Goal: Transaction & Acquisition: Download file/media

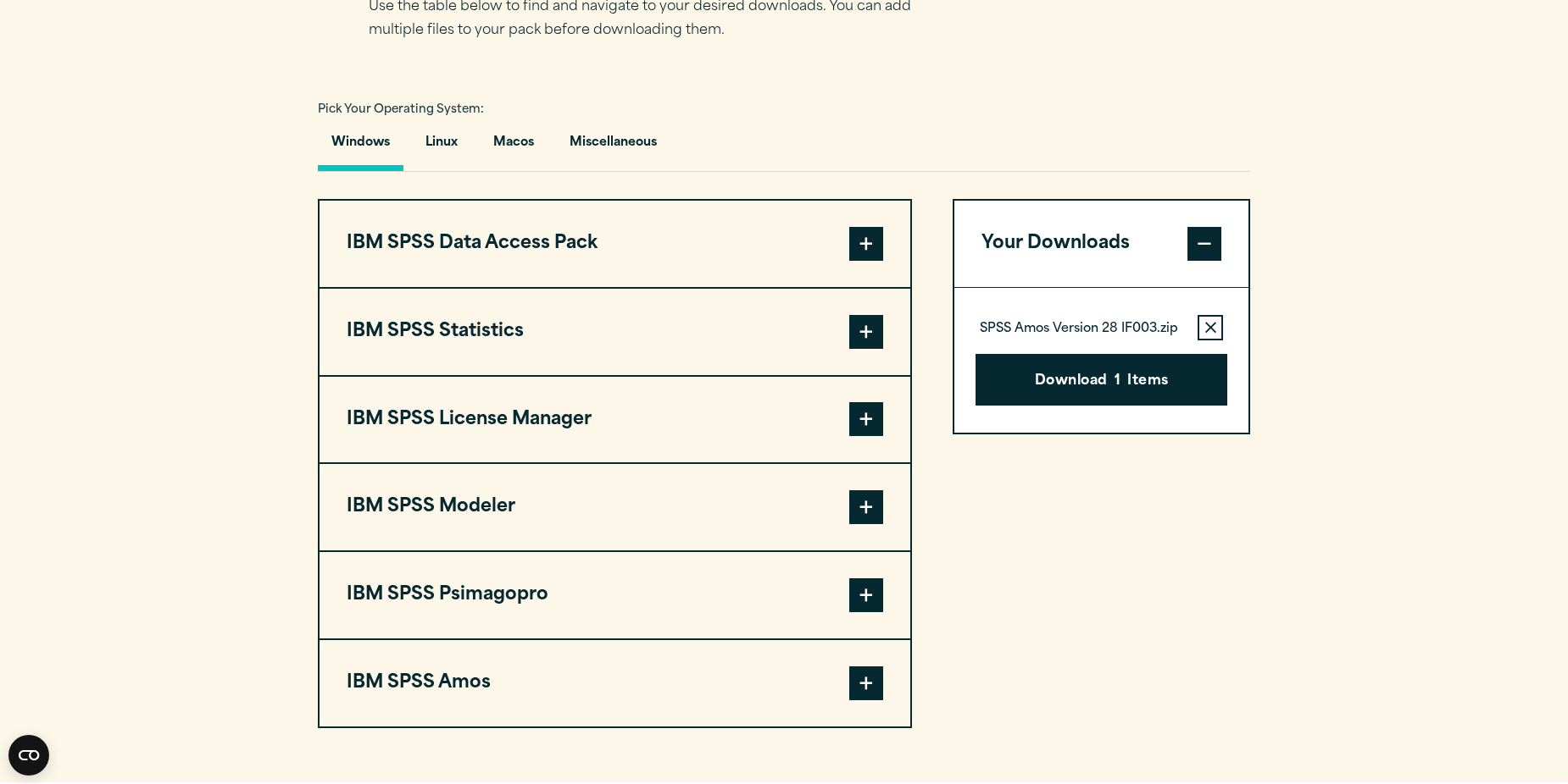
scroll to position [1174, 0]
click at [872, 419] on span at bounding box center [866, 418] width 34 height 34
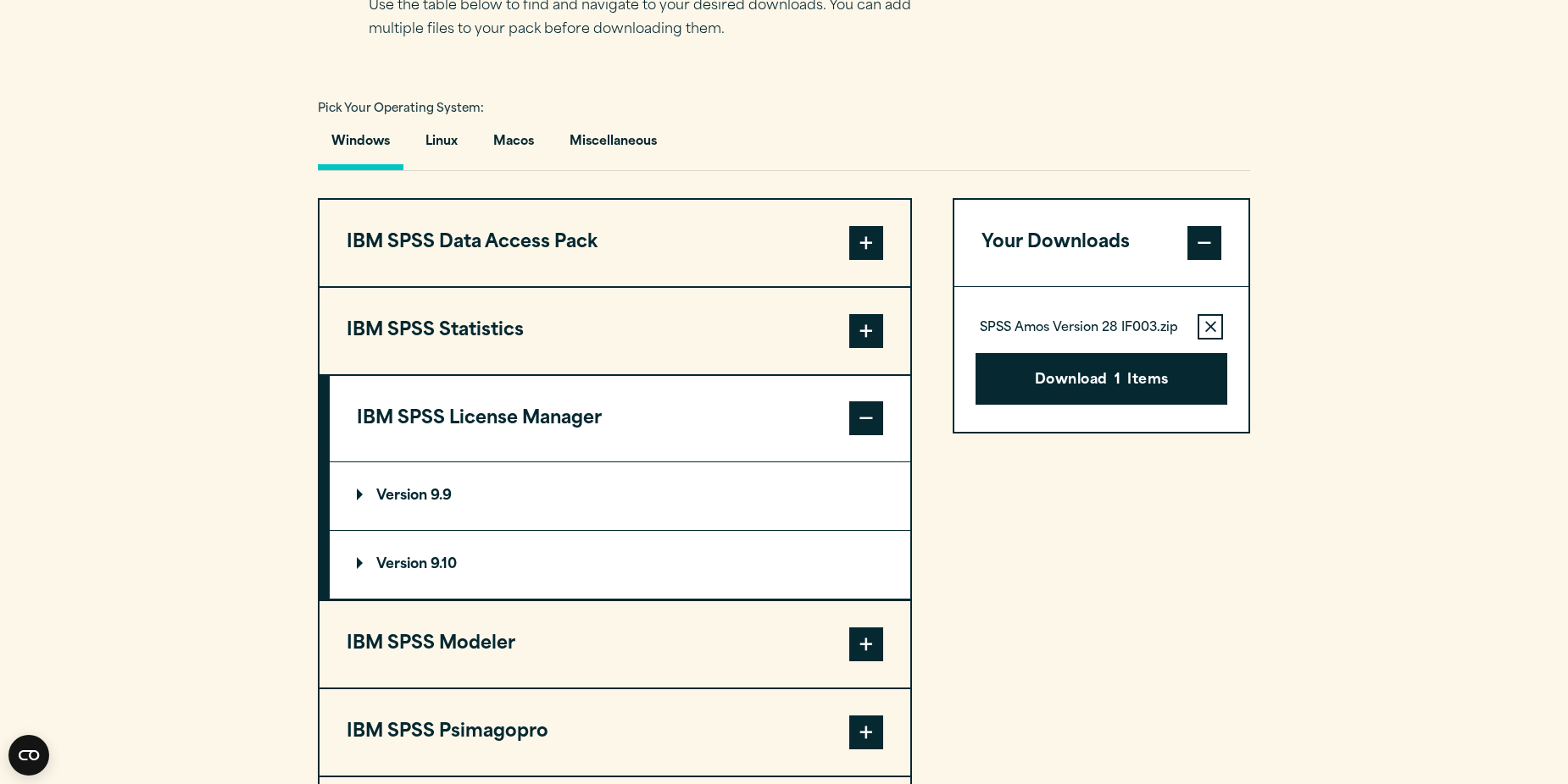
click at [871, 419] on span at bounding box center [866, 418] width 34 height 34
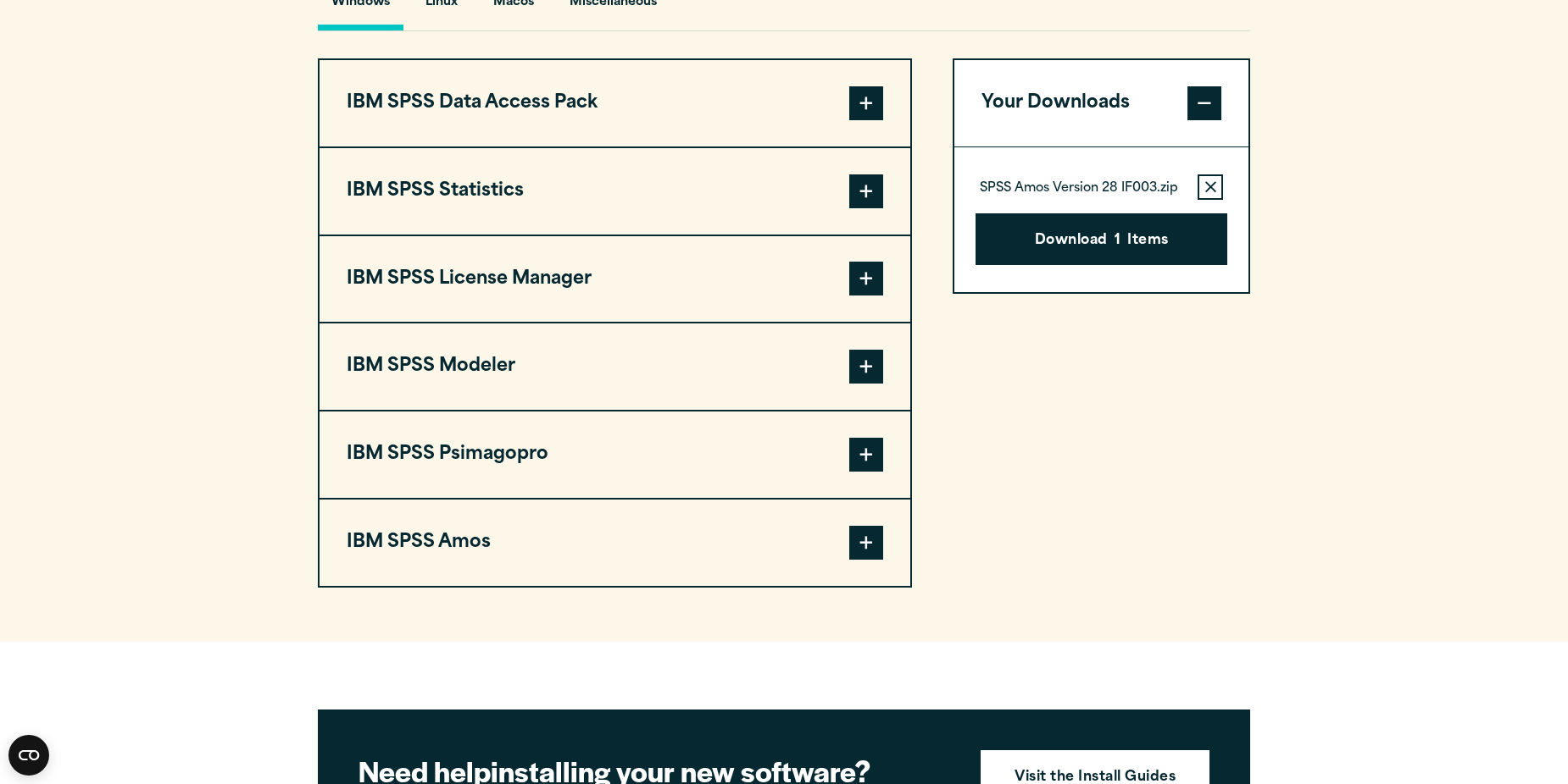
scroll to position [1343, 0]
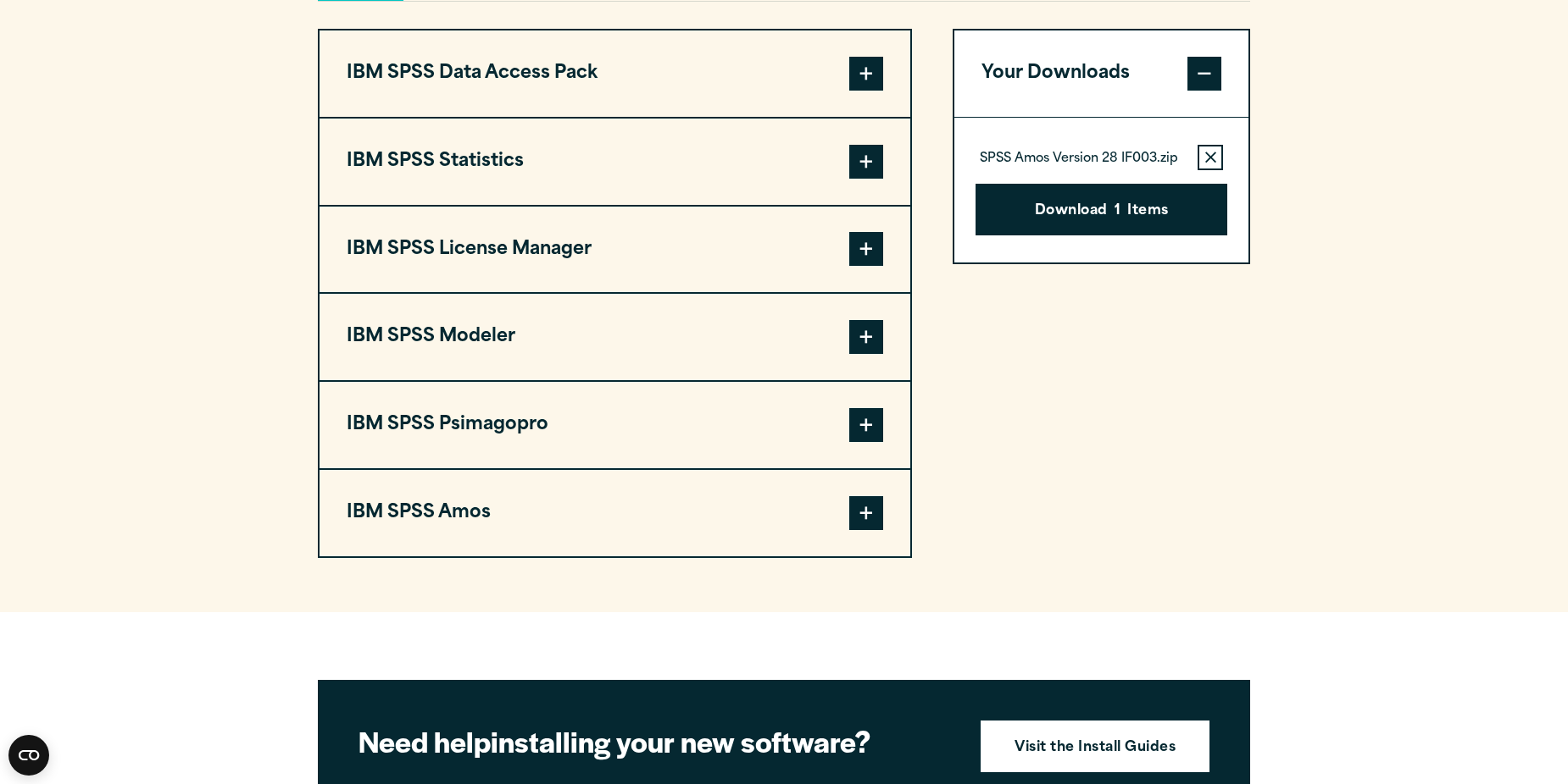
click at [861, 336] on span at bounding box center [866, 337] width 34 height 34
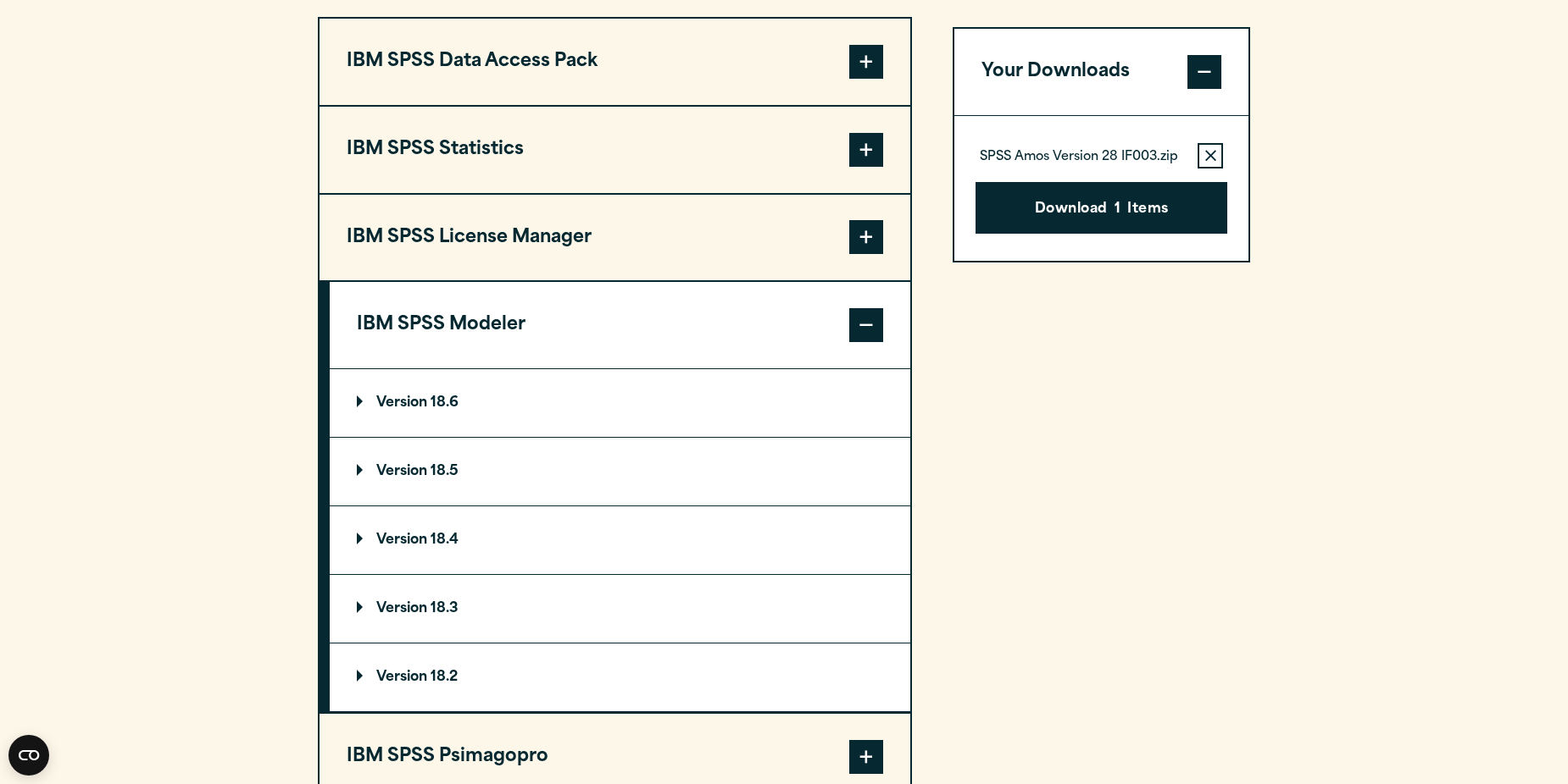
scroll to position [1440, 0]
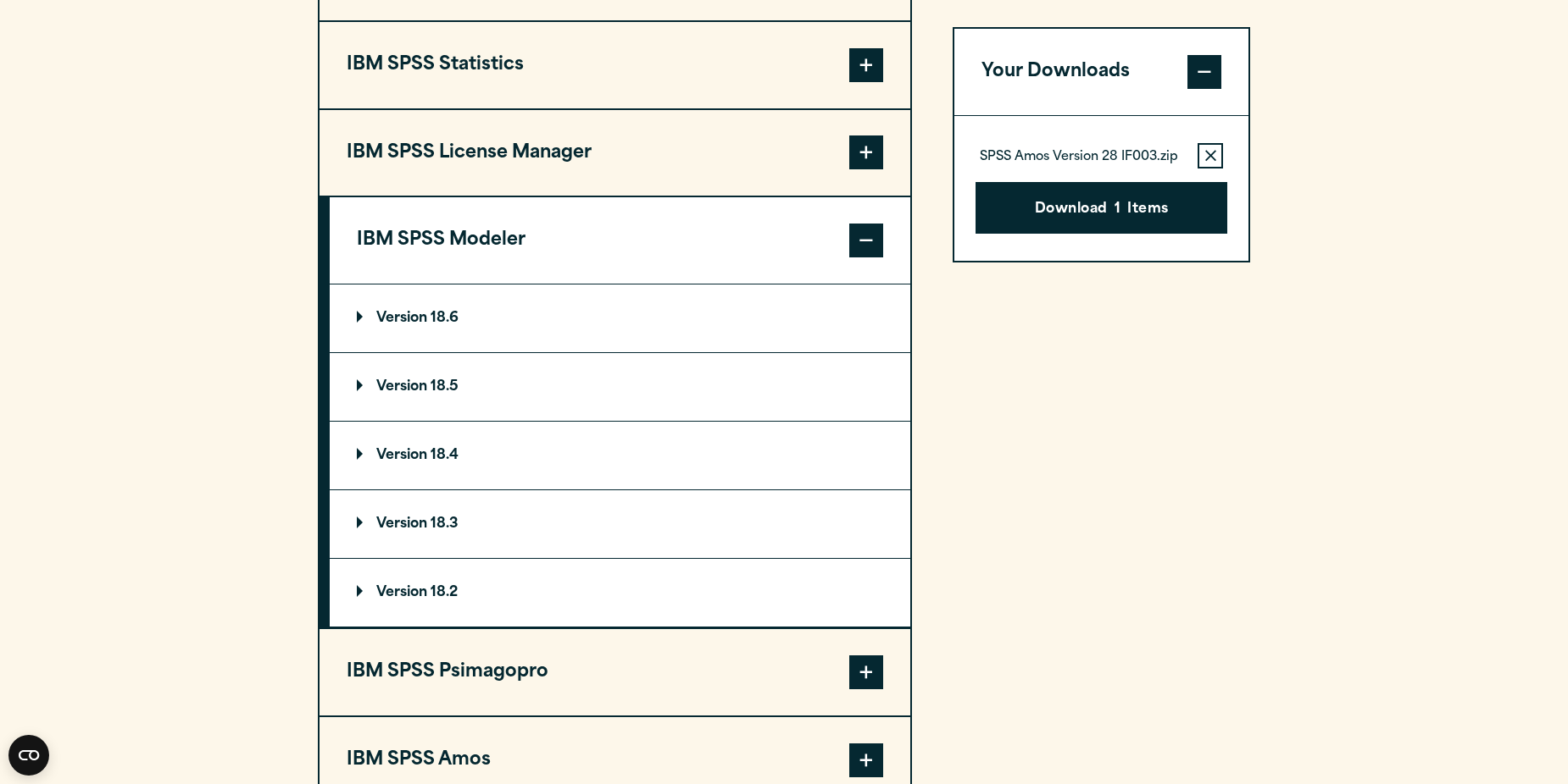
click at [867, 232] on span at bounding box center [866, 240] width 34 height 34
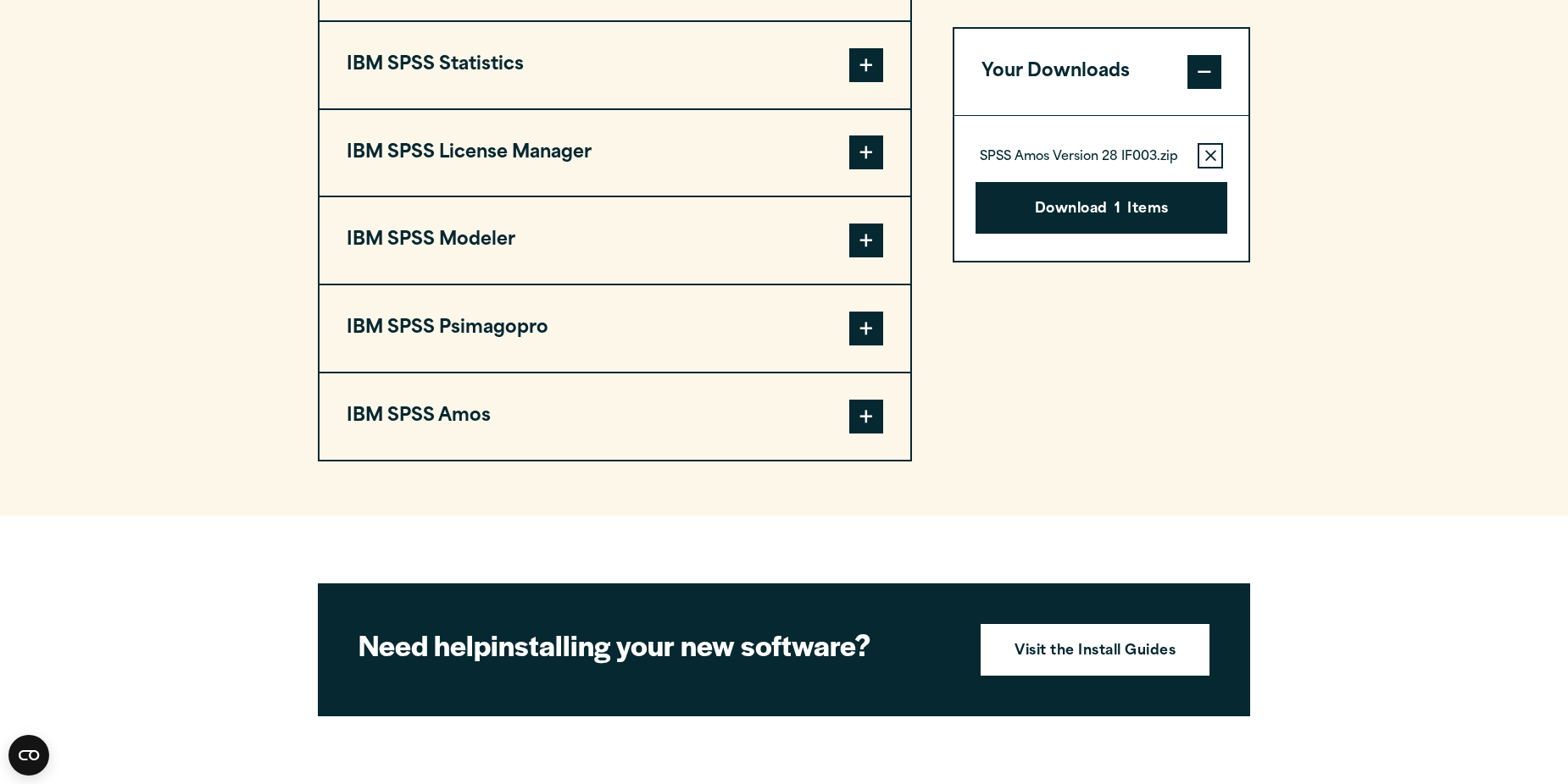
click at [866, 423] on span at bounding box center [866, 416] width 34 height 34
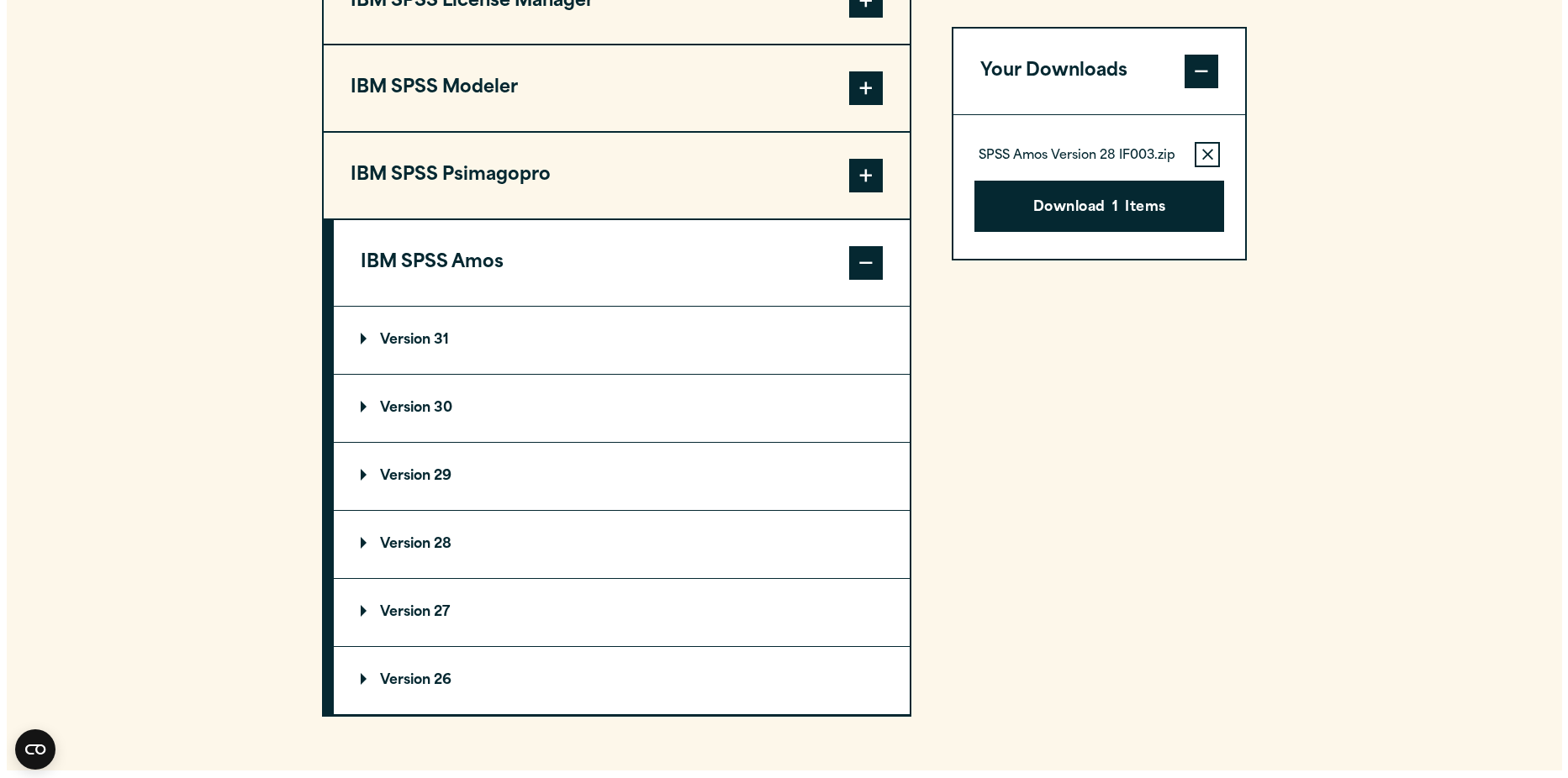
scroll to position [1680, 0]
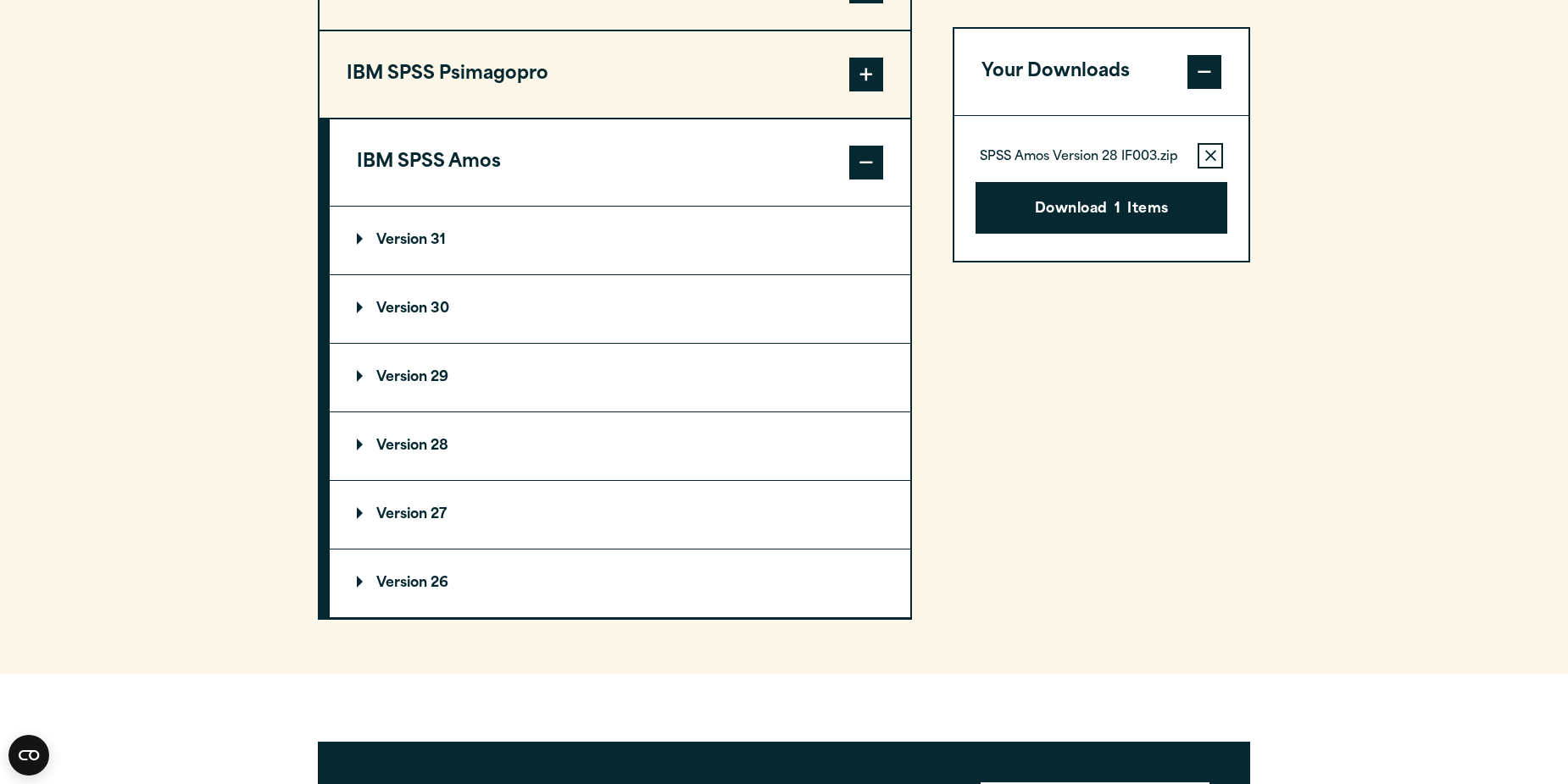
click at [414, 374] on p "Version 29" at bounding box center [402, 378] width 92 height 14
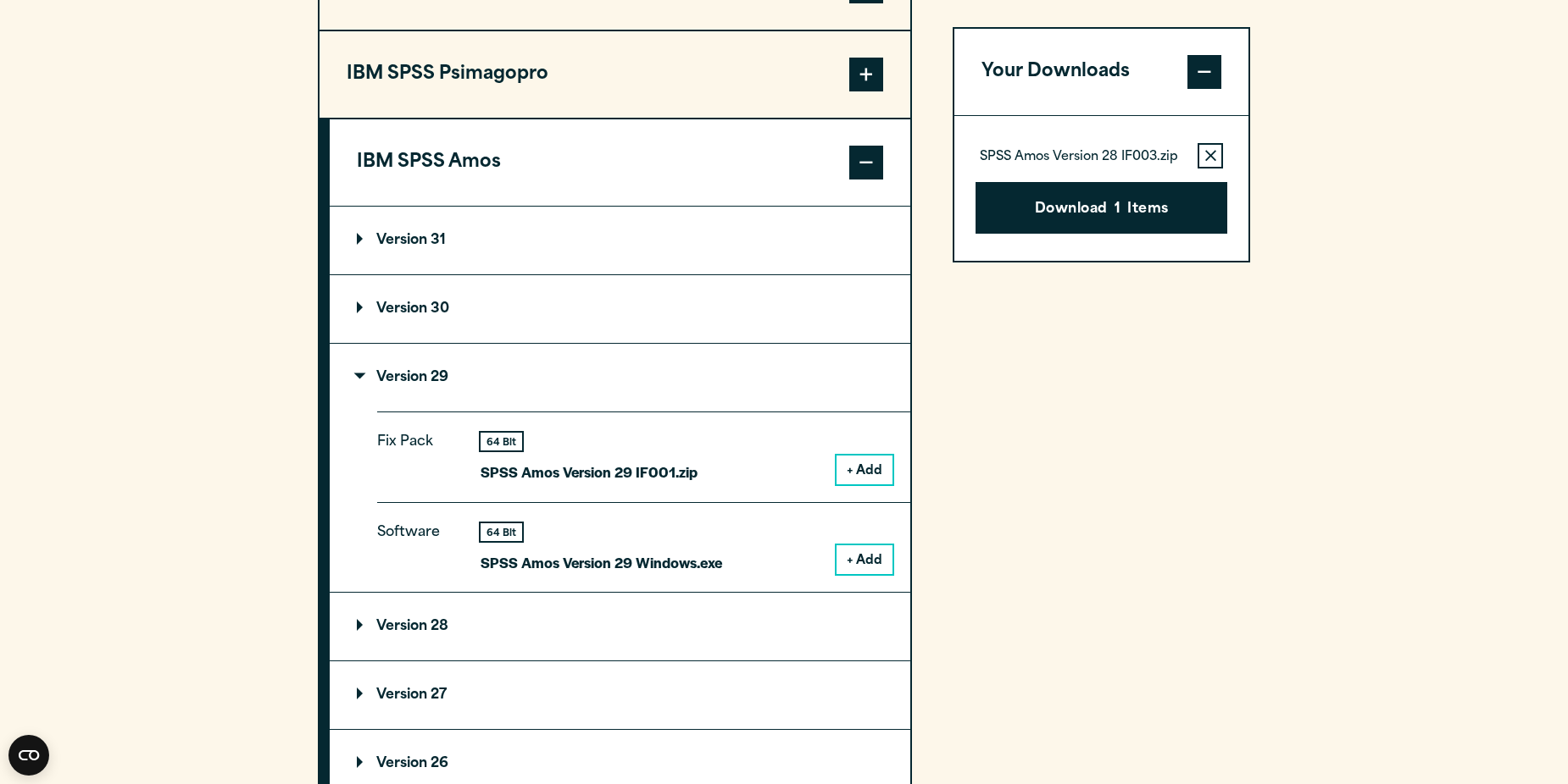
click at [879, 474] on button "+ Add" at bounding box center [865, 470] width 56 height 29
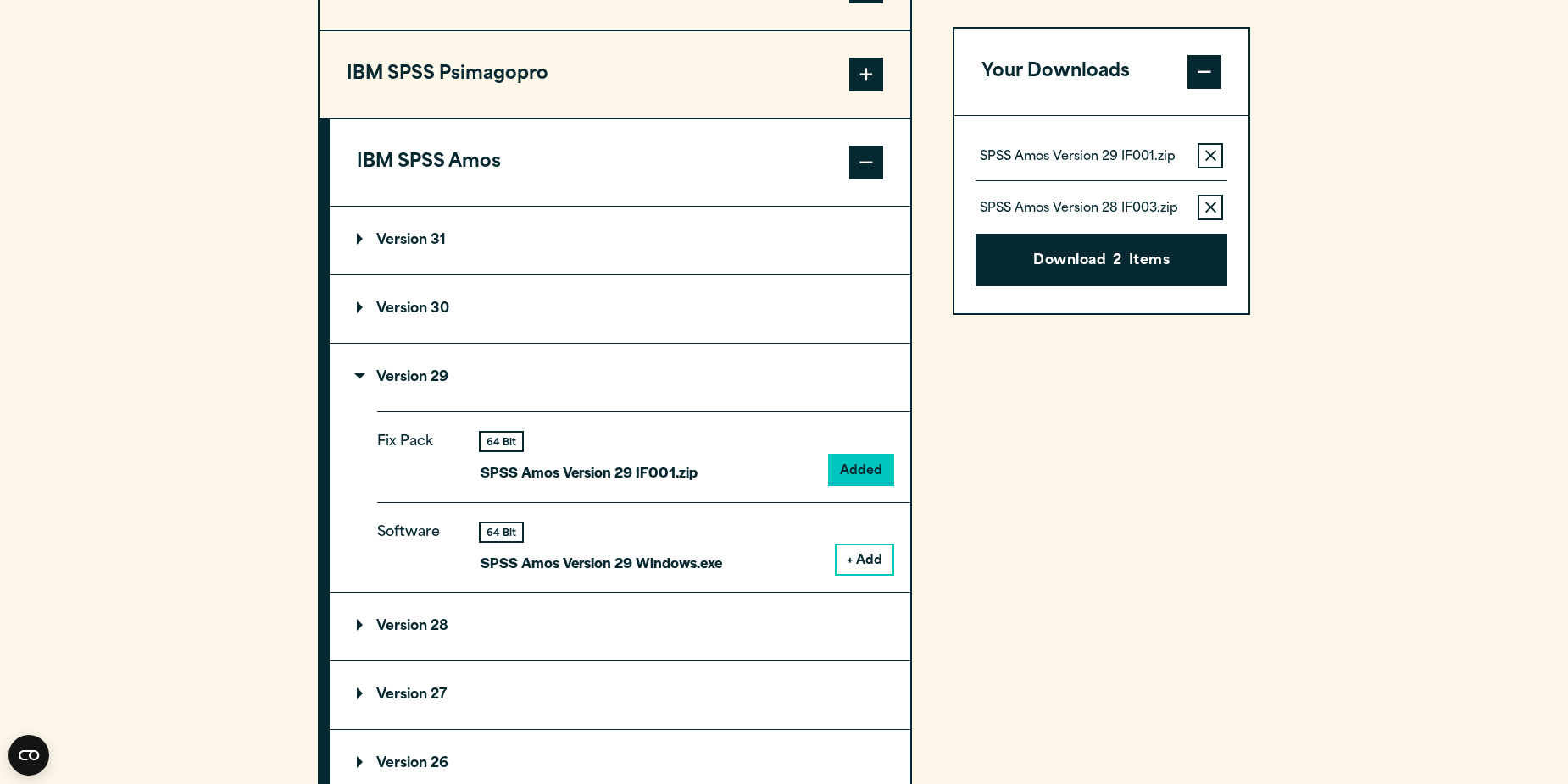
click at [1203, 198] on button "Remove this item from your software download list" at bounding box center [1210, 207] width 25 height 25
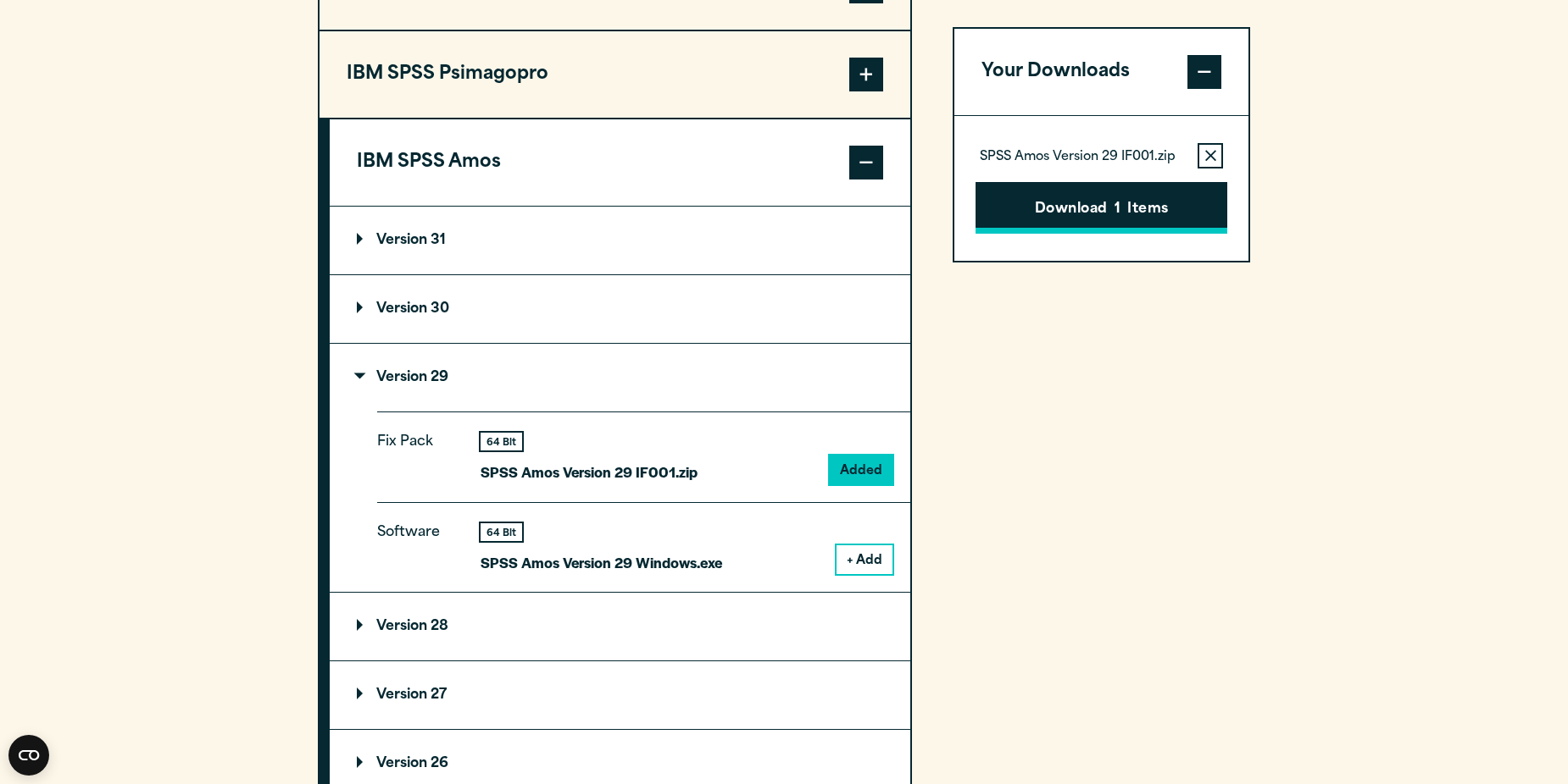
click at [1111, 214] on button "Download 1 Items" at bounding box center [1101, 208] width 252 height 52
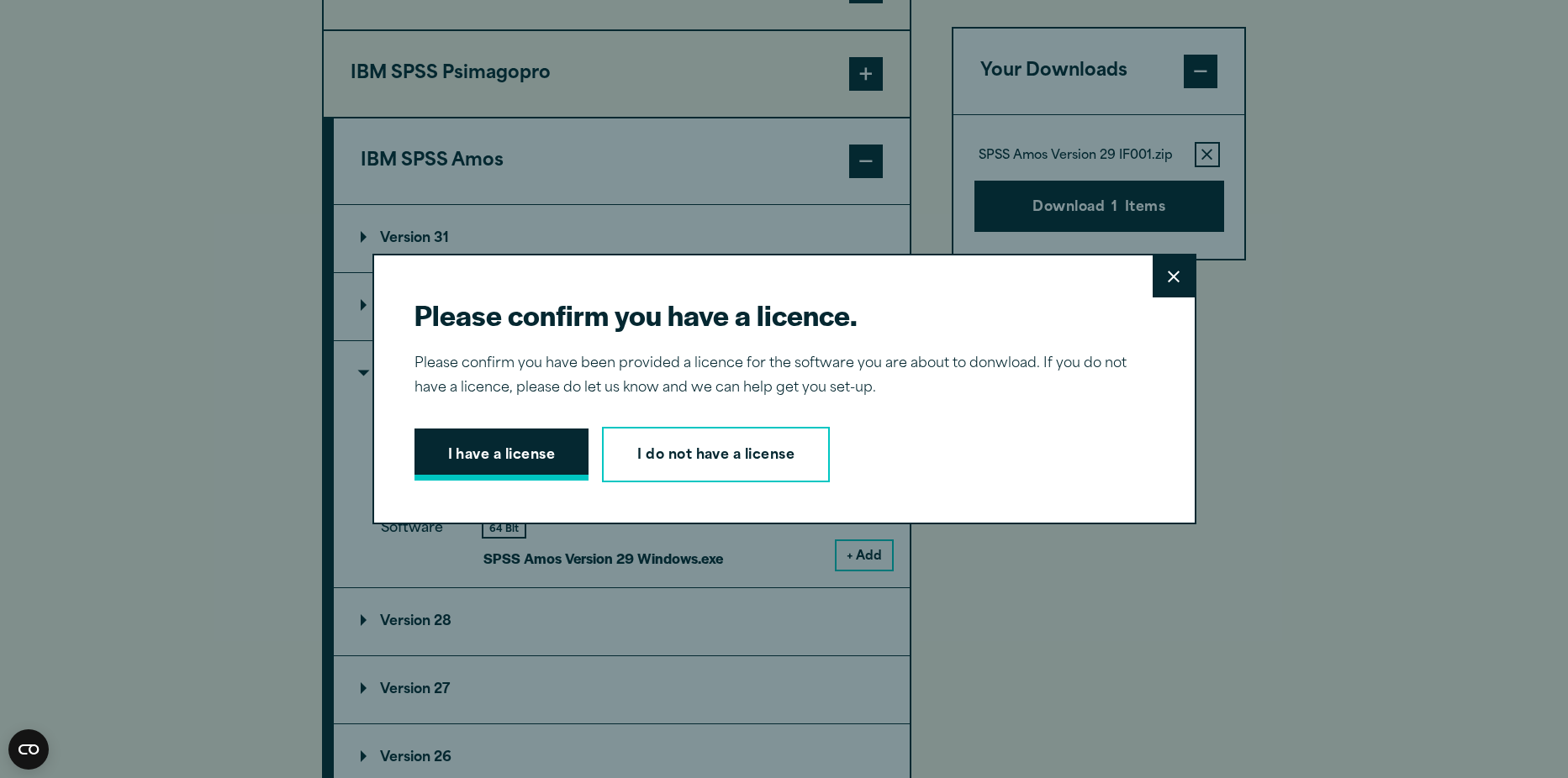
click at [470, 474] on button "I have a license" at bounding box center [502, 455] width 175 height 52
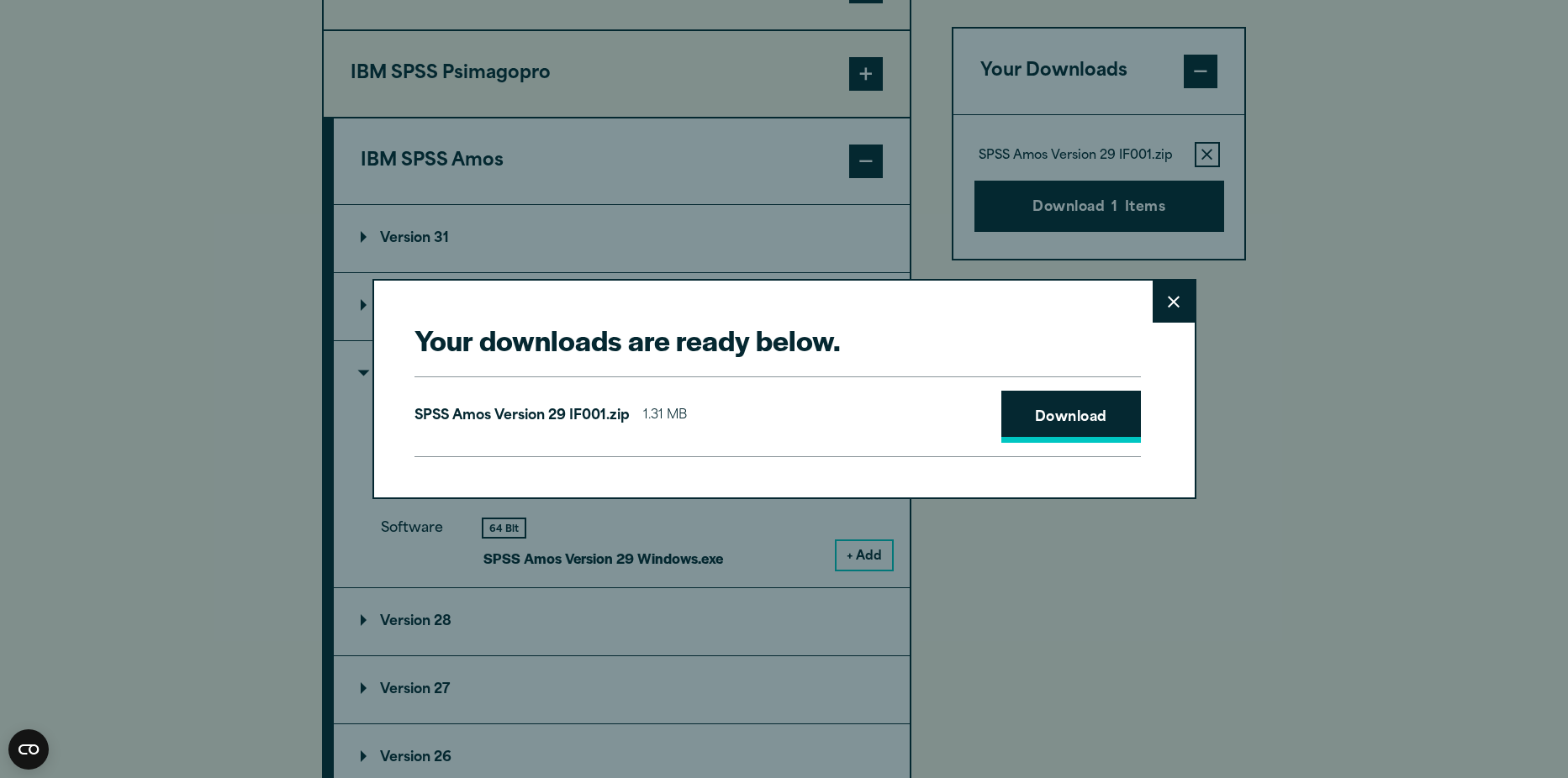
click at [1071, 423] on link "Download" at bounding box center [1071, 416] width 140 height 52
